Goal: Navigation & Orientation: Find specific page/section

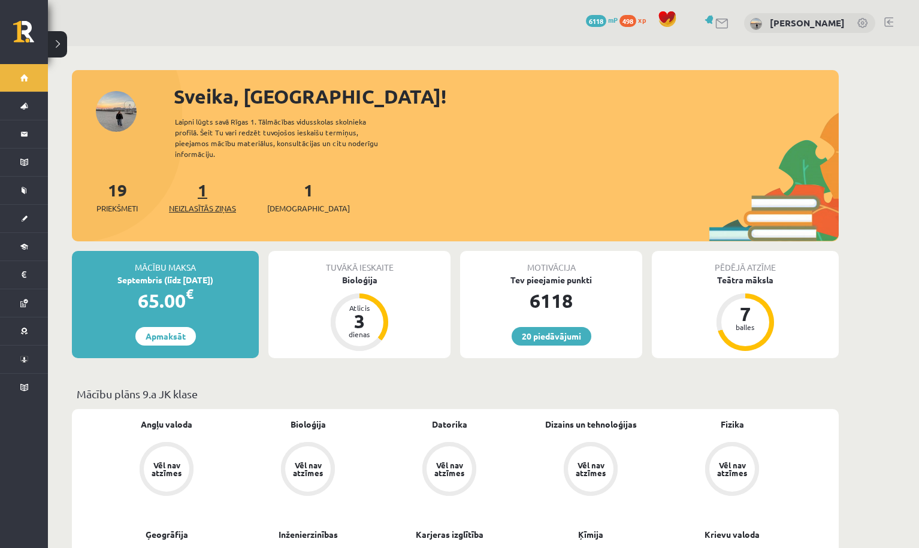
click at [223, 202] on span "Neizlasītās ziņas" at bounding box center [202, 208] width 67 height 12
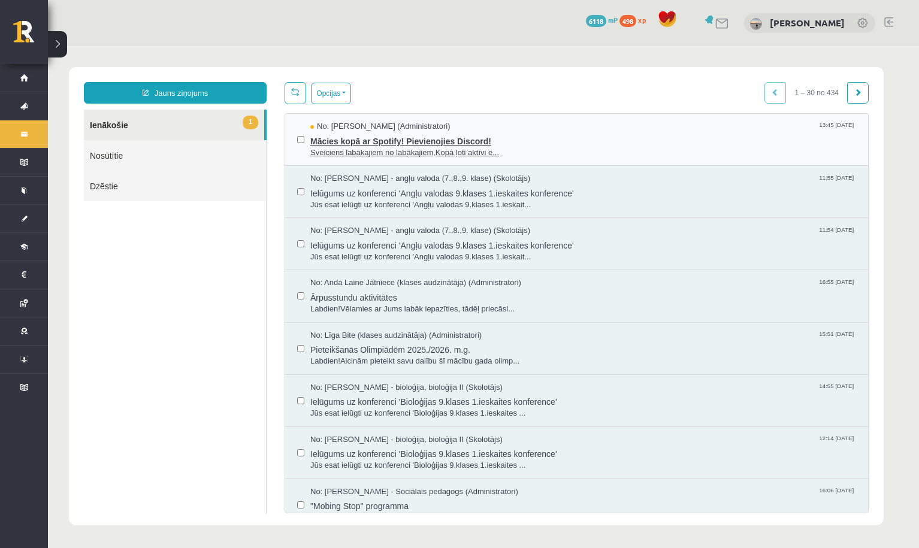
click at [409, 143] on span "Mācies kopā ar Spotify! Pievienojies Discord!" at bounding box center [583, 139] width 546 height 15
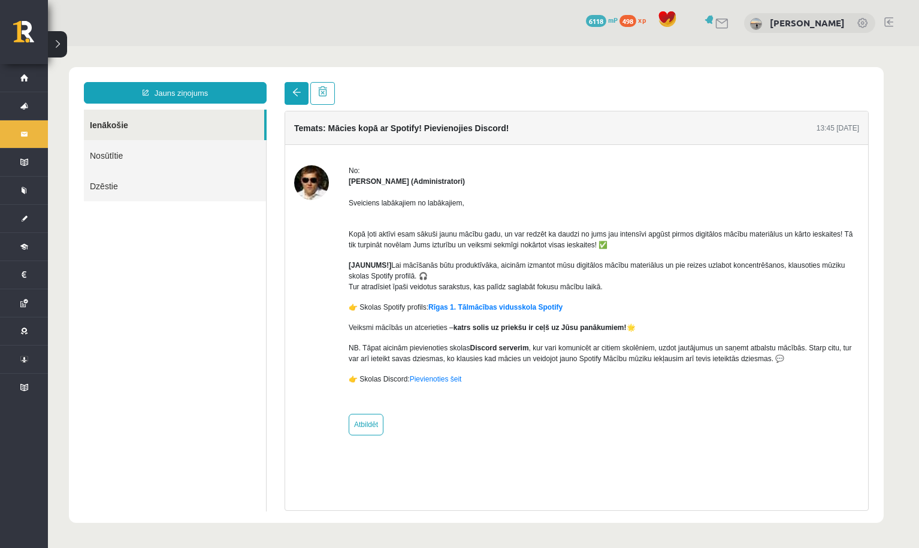
click at [301, 99] on link at bounding box center [296, 93] width 24 height 23
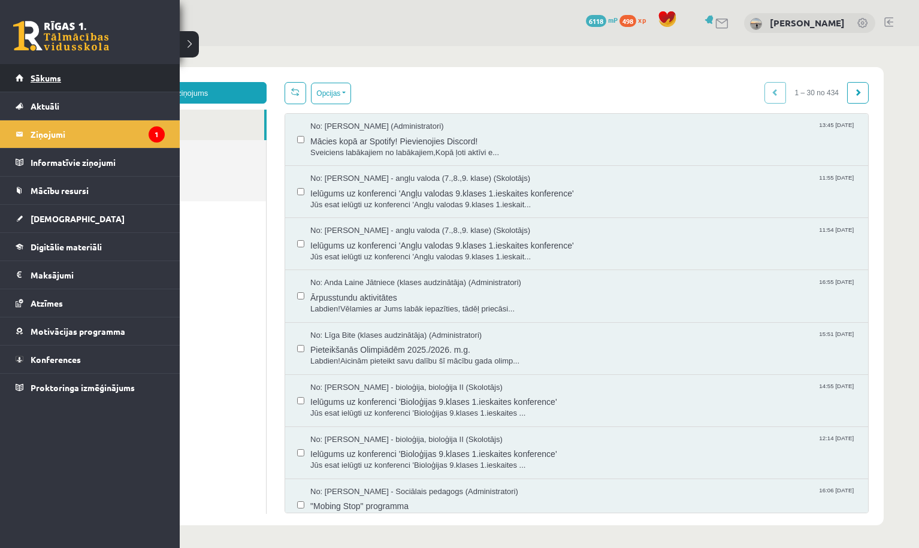
click at [34, 77] on span "Sākums" at bounding box center [46, 77] width 31 height 11
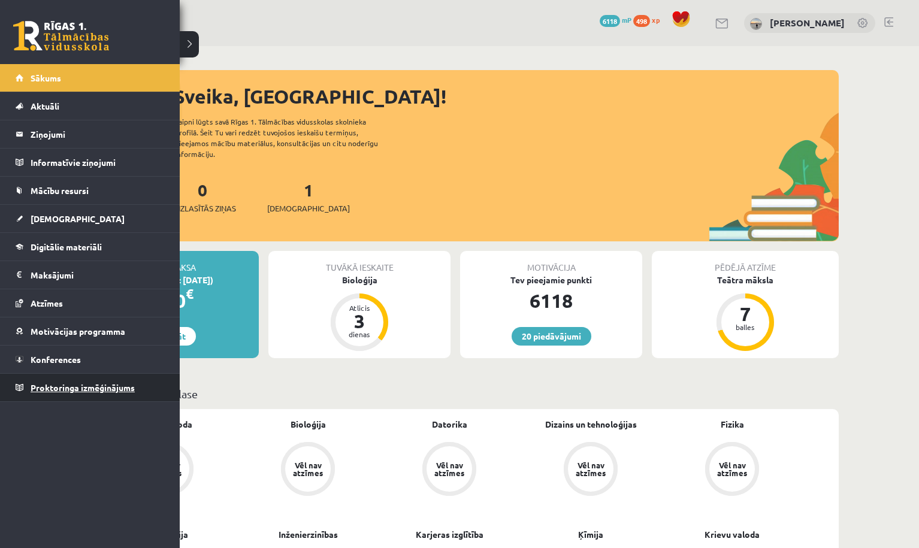
click at [98, 393] on link "Proktoringa izmēģinājums" at bounding box center [90, 388] width 149 height 28
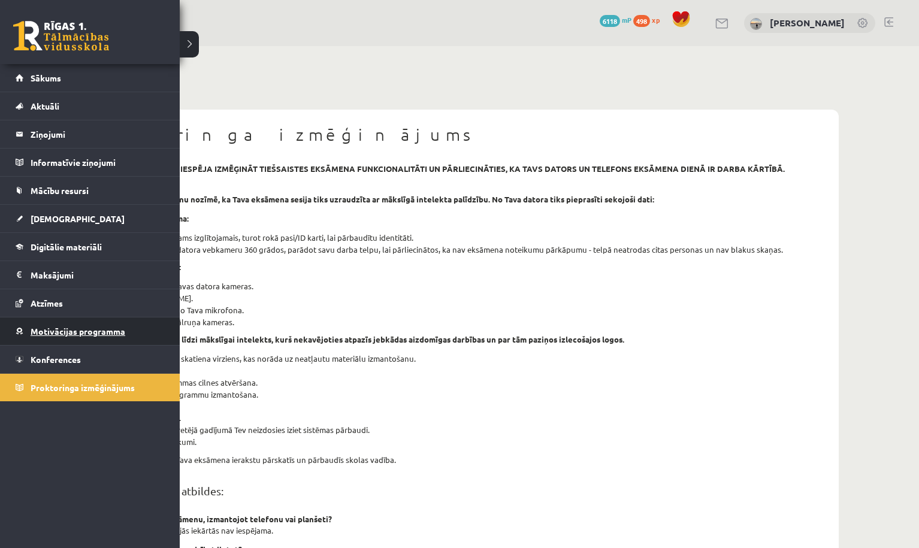
click at [65, 341] on link "Motivācijas programma" at bounding box center [90, 331] width 149 height 28
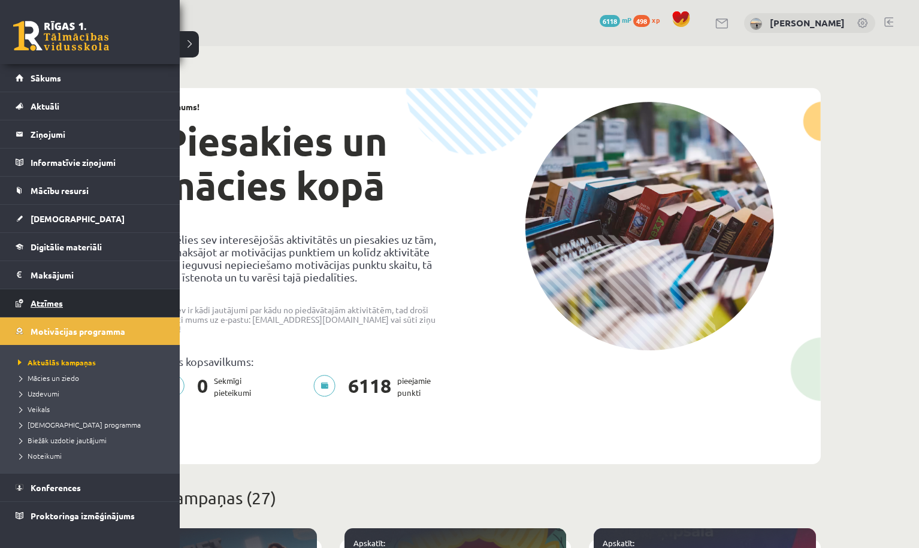
click at [41, 305] on span "Atzīmes" at bounding box center [47, 303] width 32 height 11
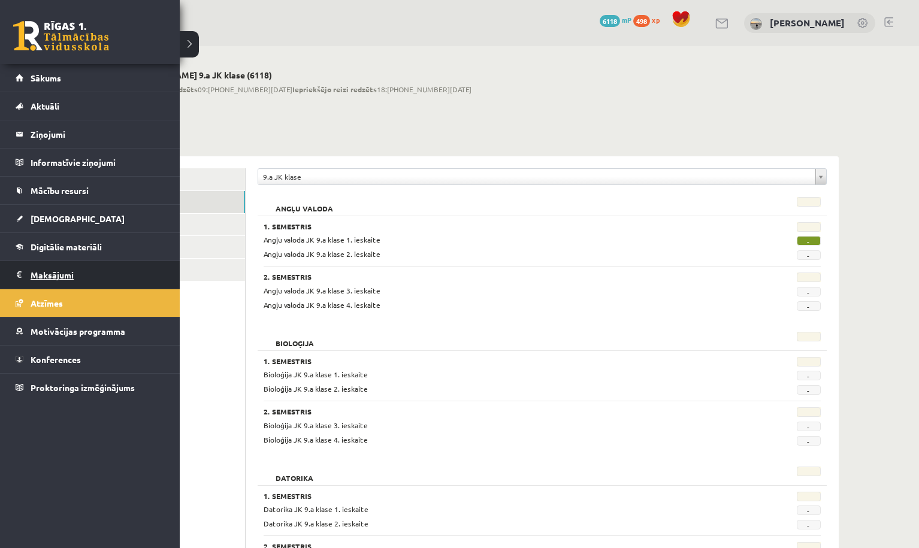
click at [63, 274] on legend "Maksājumi 0" at bounding box center [98, 275] width 134 height 28
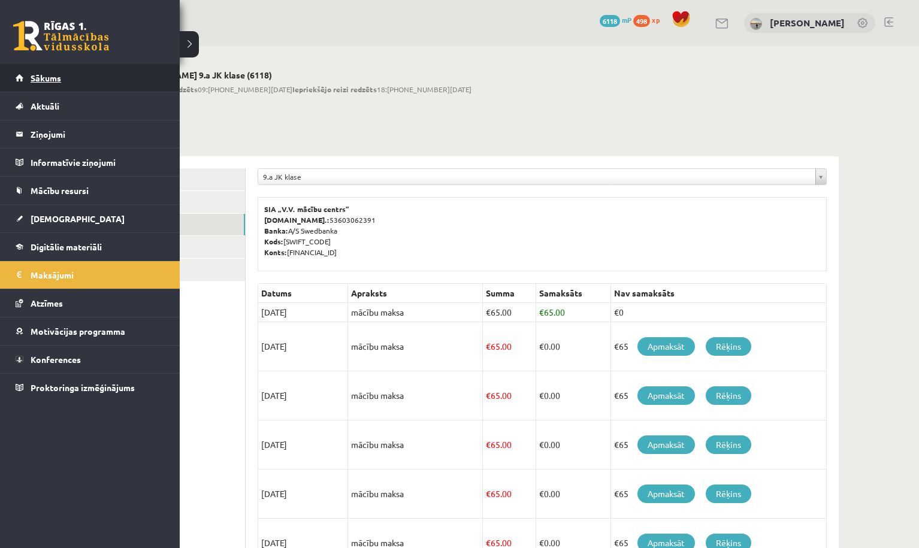
click at [86, 86] on link "Sākums" at bounding box center [90, 78] width 149 height 28
